Goal: Task Accomplishment & Management: Use online tool/utility

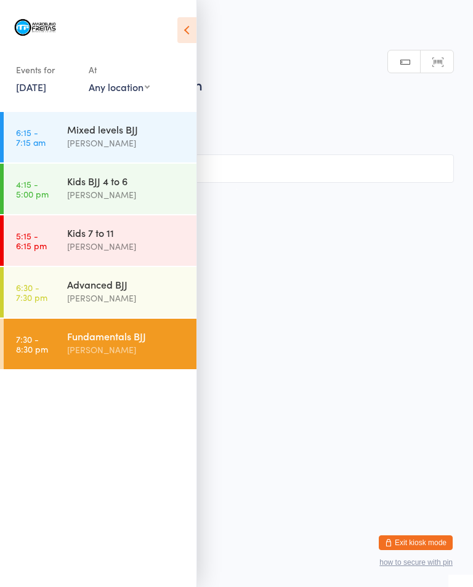
click at [30, 91] on link "[DATE]" at bounding box center [31, 87] width 30 height 14
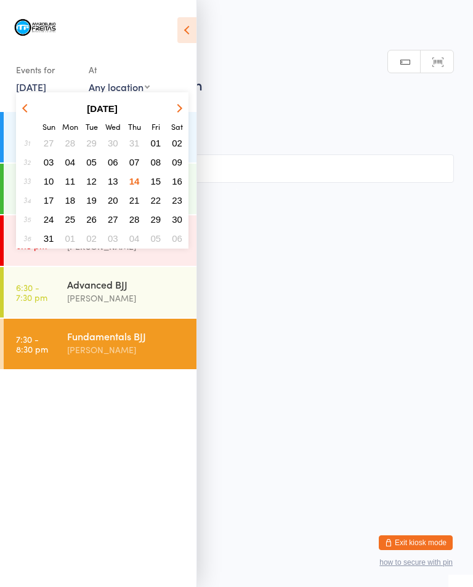
click at [150, 177] on button "15" at bounding box center [155, 181] width 19 height 17
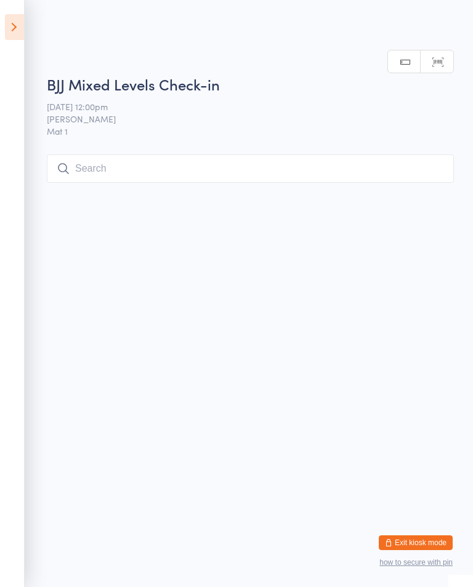
click at [233, 170] on input "search" at bounding box center [250, 168] width 407 height 28
type input "Nin"
click at [419, 186] on button "Drop in" at bounding box center [416, 195] width 49 height 18
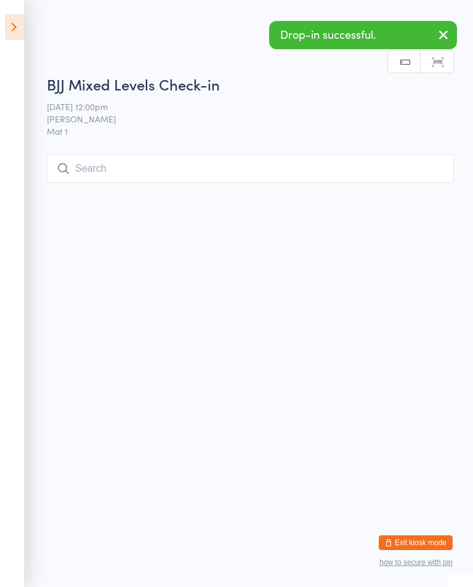
click at [170, 180] on input "search" at bounding box center [250, 168] width 407 height 28
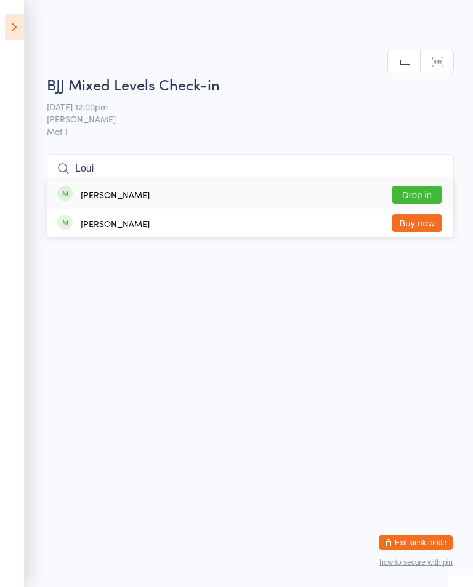
type input "Loui"
click at [405, 186] on button "Drop in" at bounding box center [416, 195] width 49 height 18
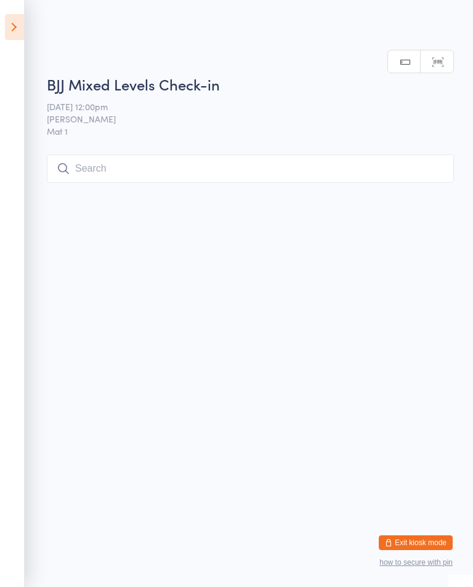
scroll to position [0, 0]
click at [287, 166] on input "search" at bounding box center [250, 168] width 407 height 28
type input "L"
type input "Olexiy"
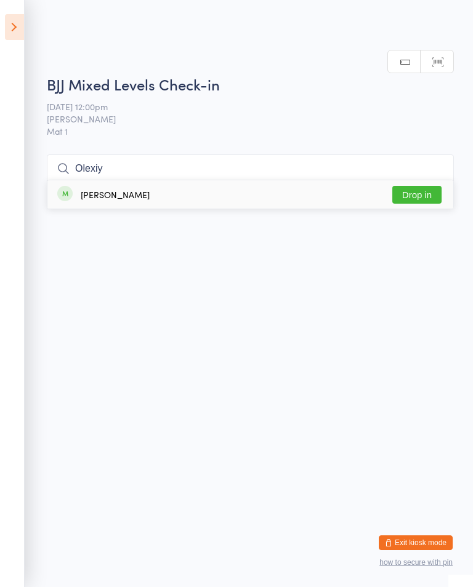
click at [185, 180] on div "[PERSON_NAME] Drop in" at bounding box center [249, 194] width 405 height 28
click at [322, 164] on input "search" at bounding box center [250, 168] width 407 height 28
type input "[PERSON_NAME]"
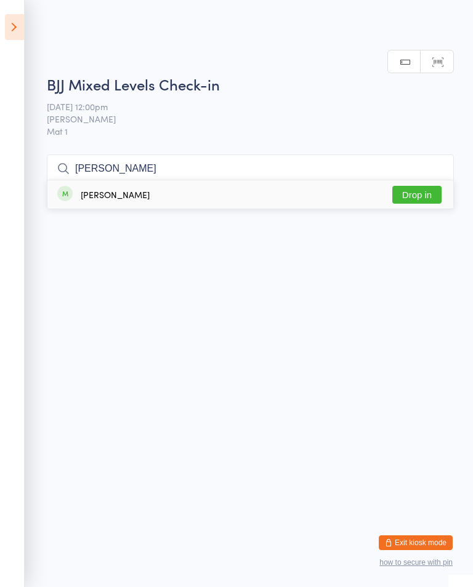
click at [427, 186] on button "Drop in" at bounding box center [416, 195] width 49 height 18
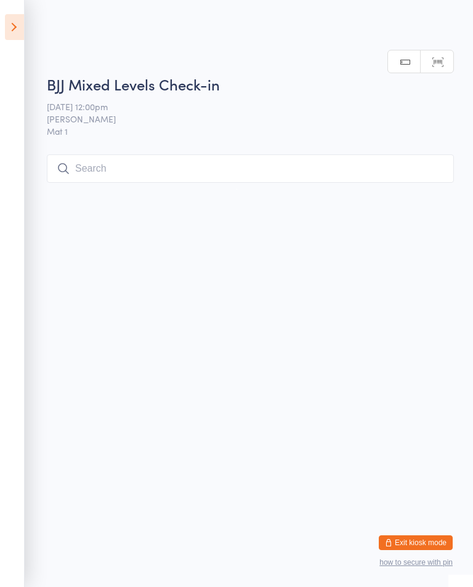
scroll to position [0, 0]
